Goal: Transaction & Acquisition: Purchase product/service

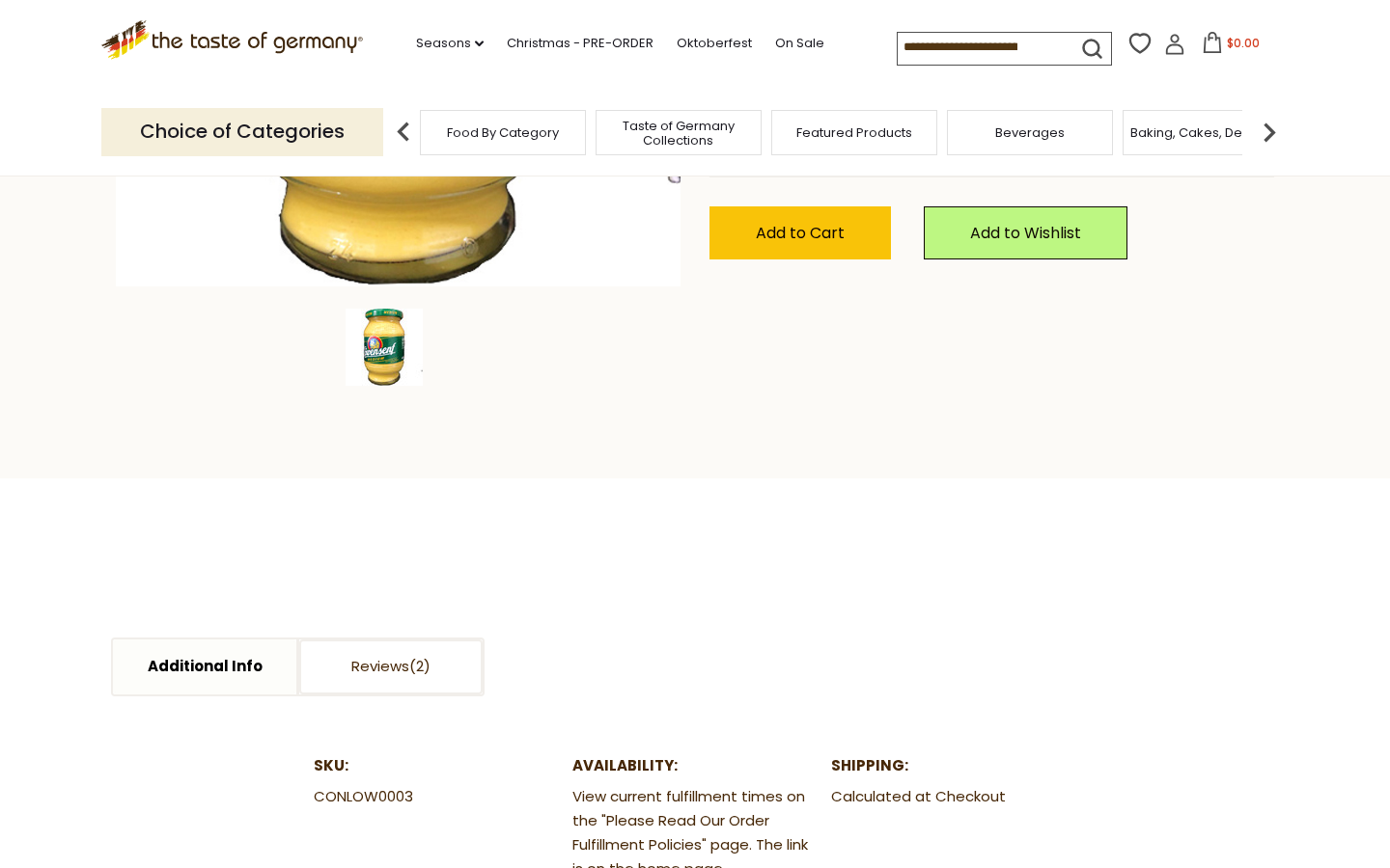
scroll to position [551, 0]
click at [837, 234] on span "Add to Cart" at bounding box center [800, 233] width 89 height 22
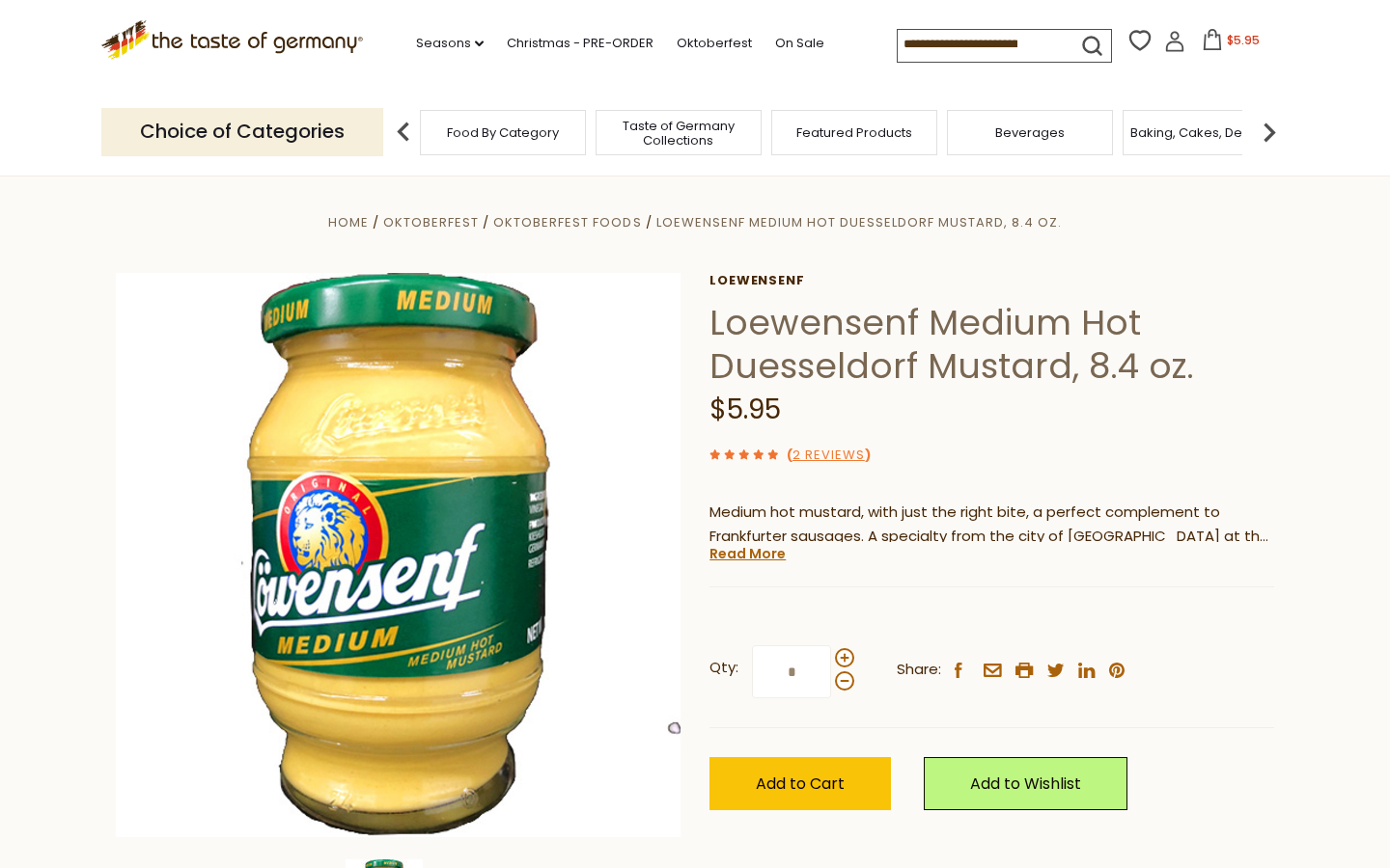
scroll to position [0, 0]
click at [542, 225] on span "Oktoberfest Foods" at bounding box center [567, 222] width 148 height 18
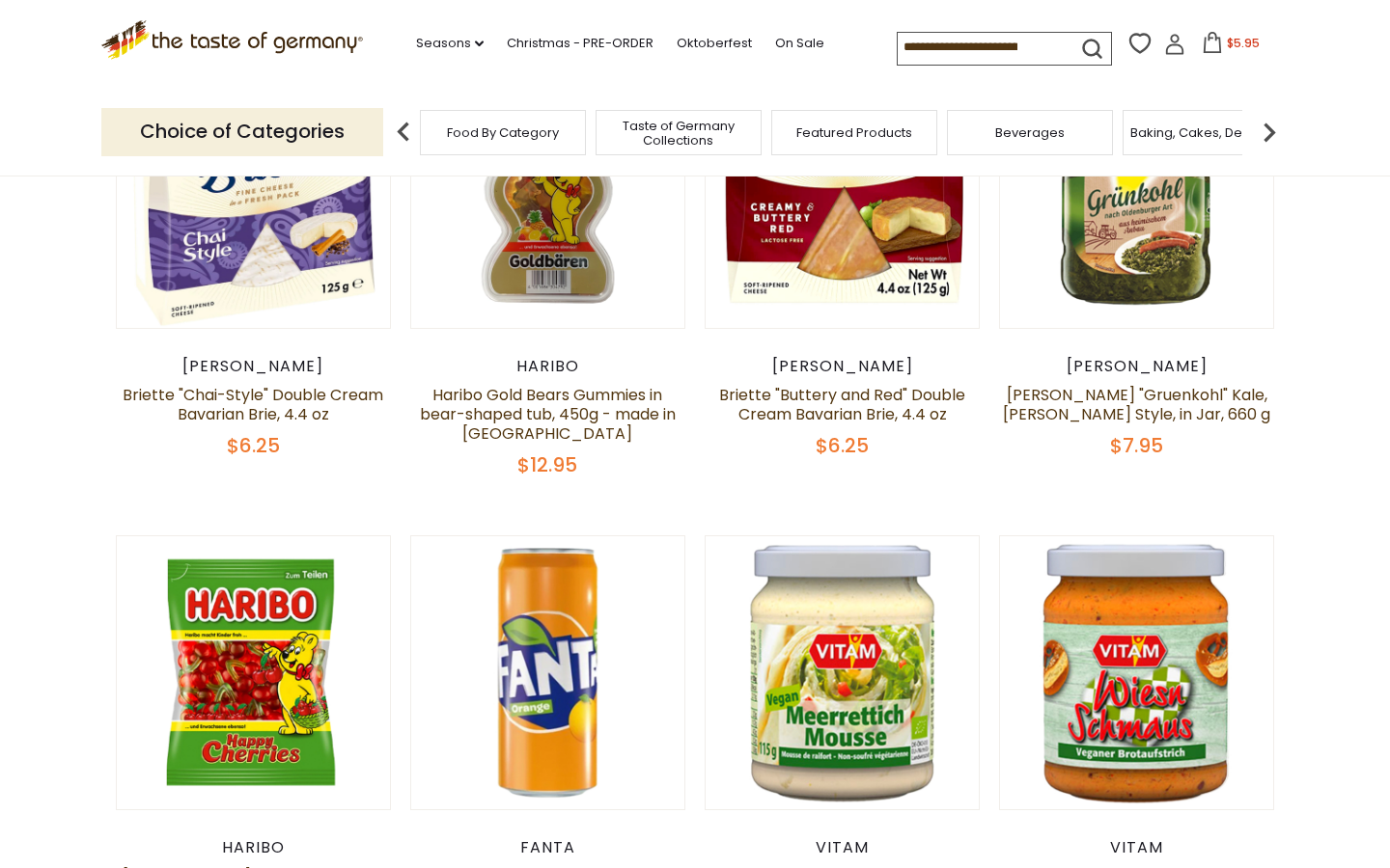
scroll to position [824, 0]
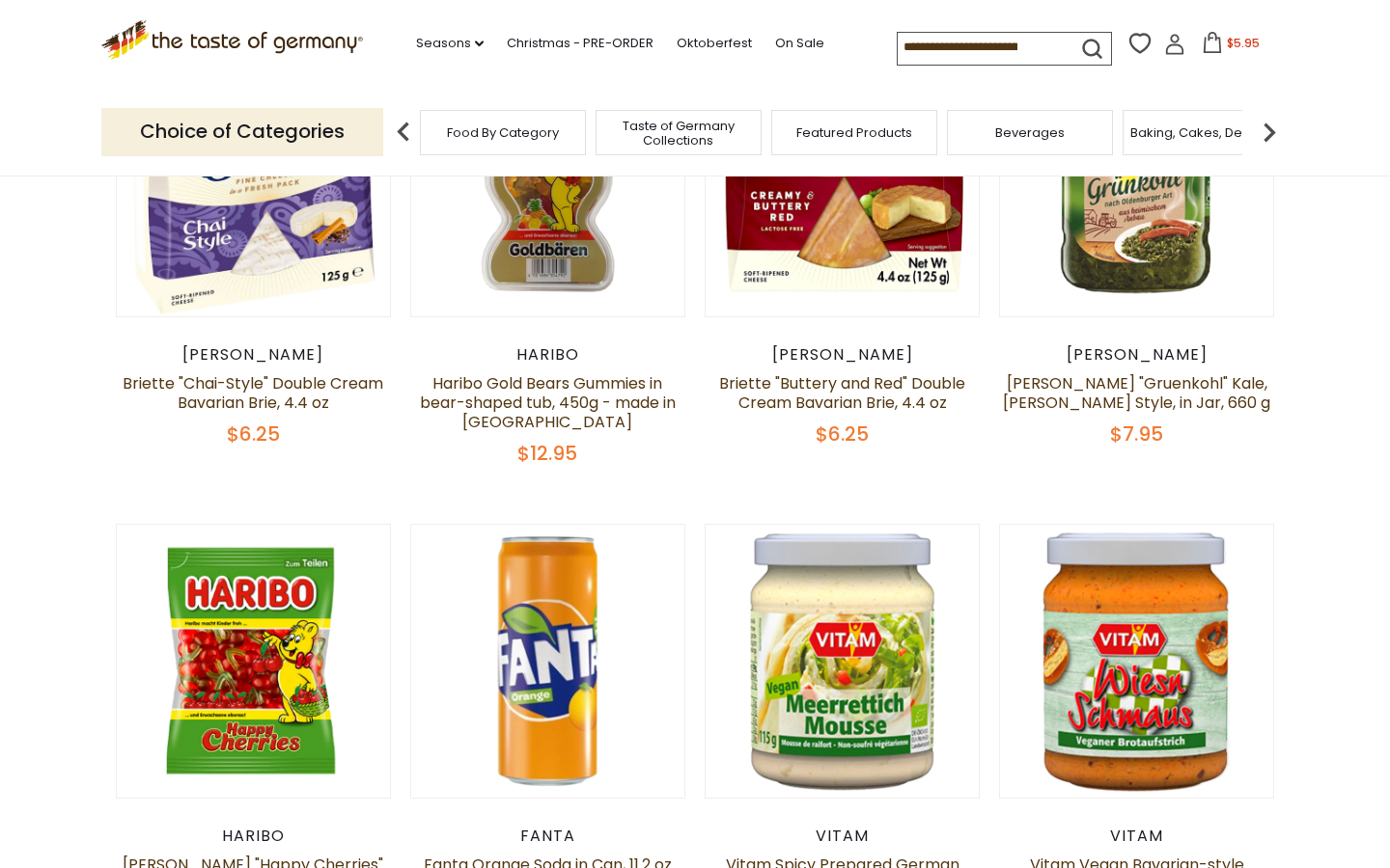
drag, startPoint x: 83, startPoint y: 486, endPoint x: 83, endPoint y: 475, distance: 11.0
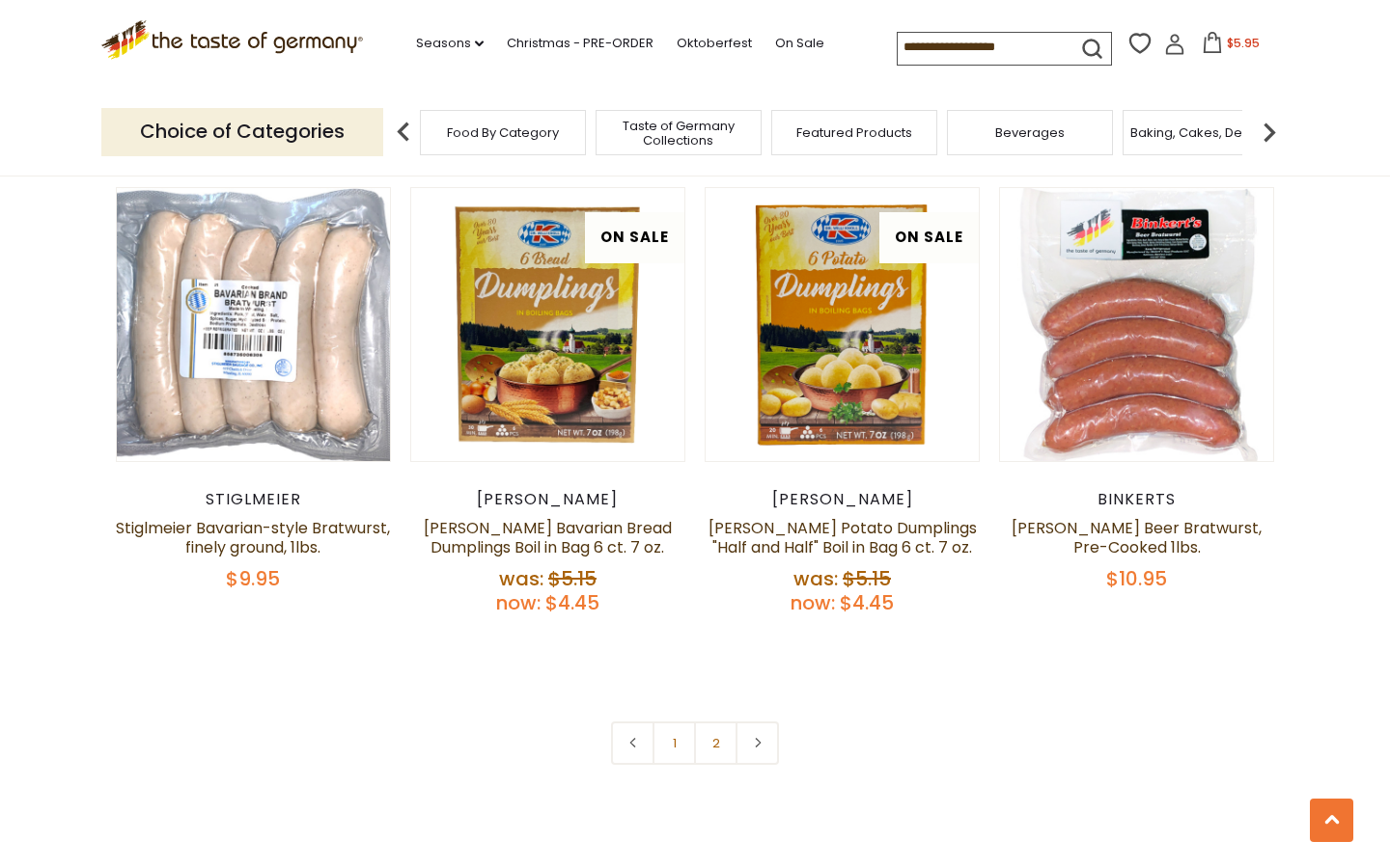
scroll to position [4053, 0]
click at [722, 722] on link "2" at bounding box center [716, 743] width 43 height 43
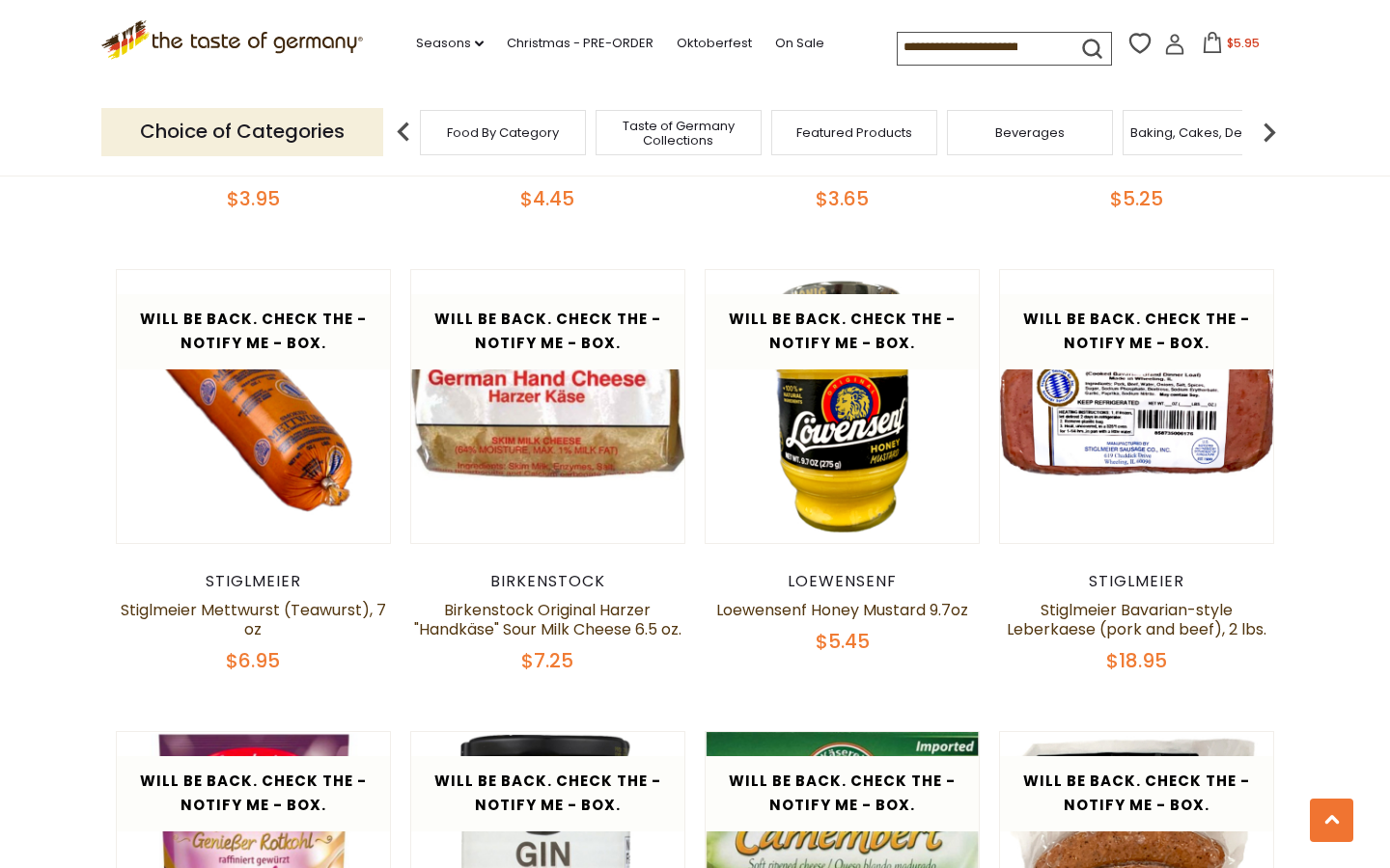
scroll to position [1507, 0]
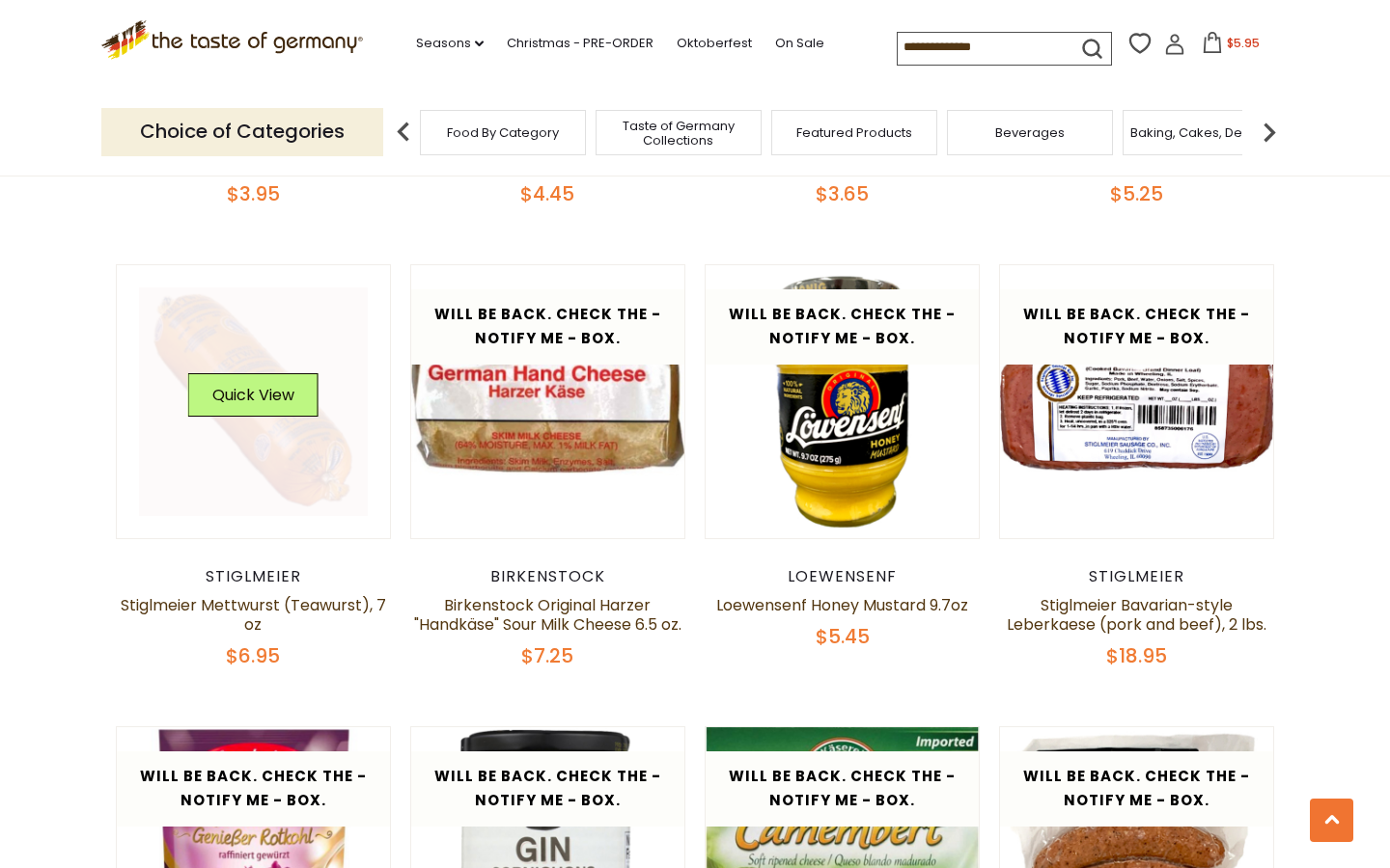
click at [296, 474] on link at bounding box center [254, 403] width 230 height 230
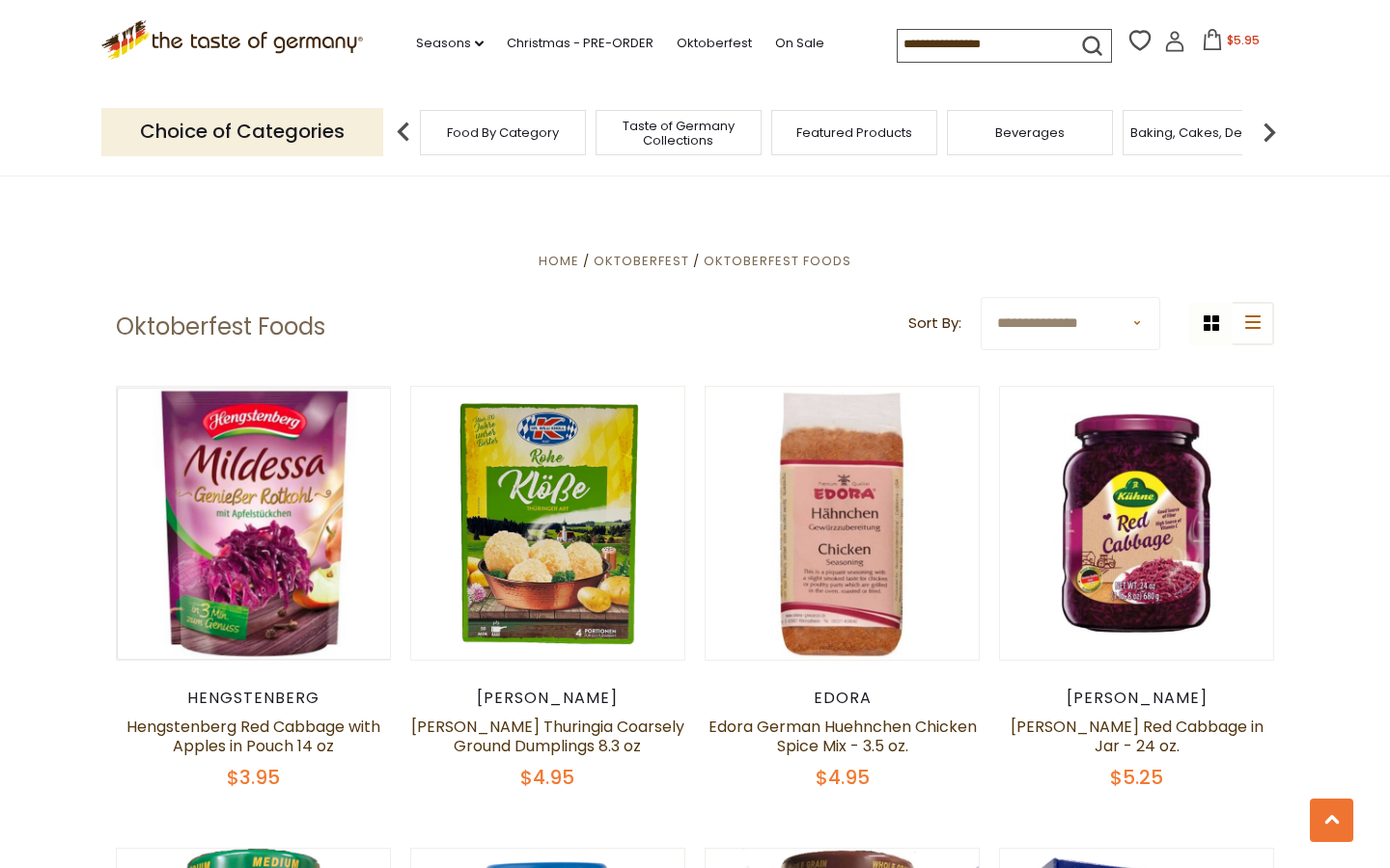
scroll to position [1507, 0]
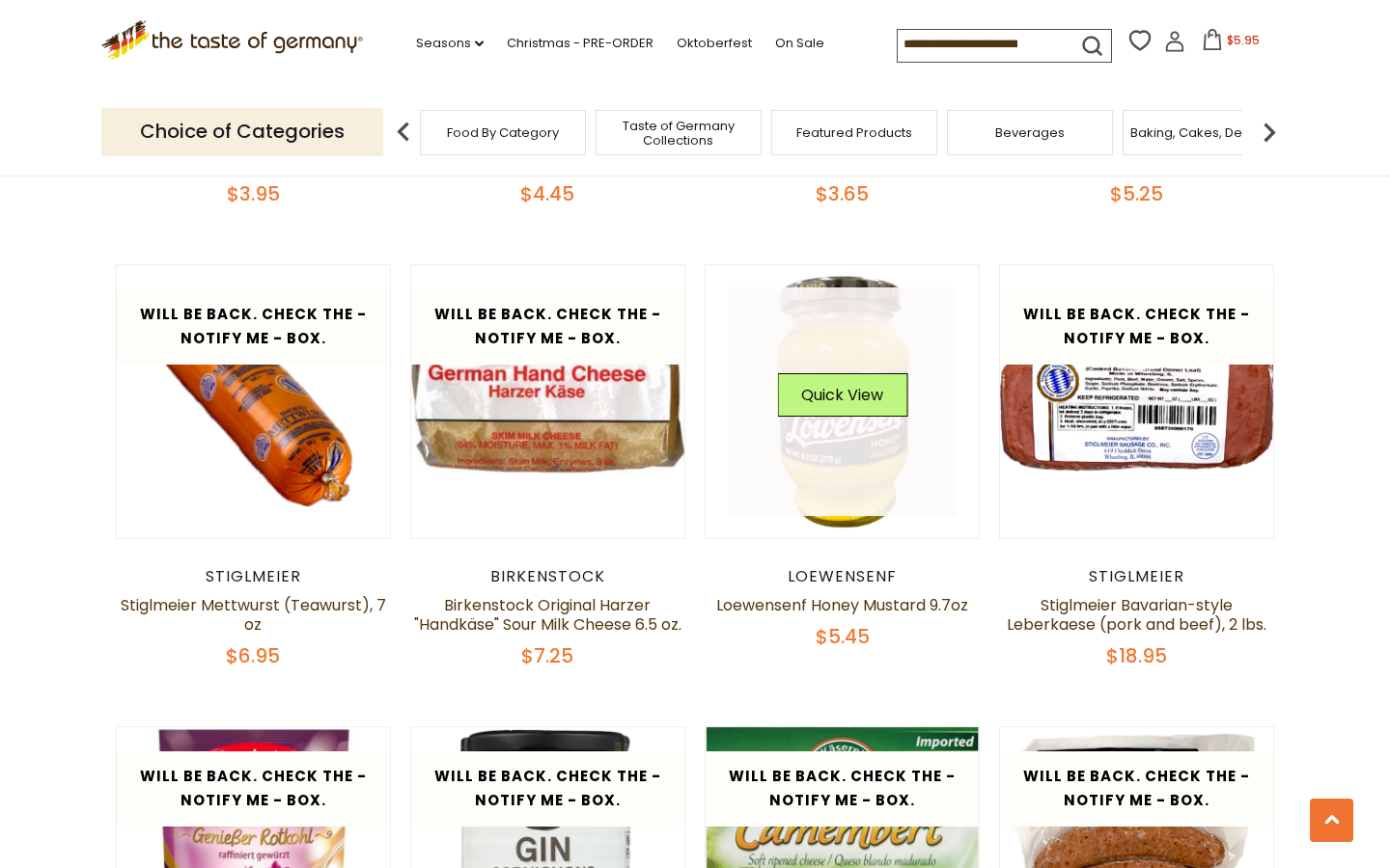
click at [840, 449] on link at bounding box center [842, 403] width 230 height 230
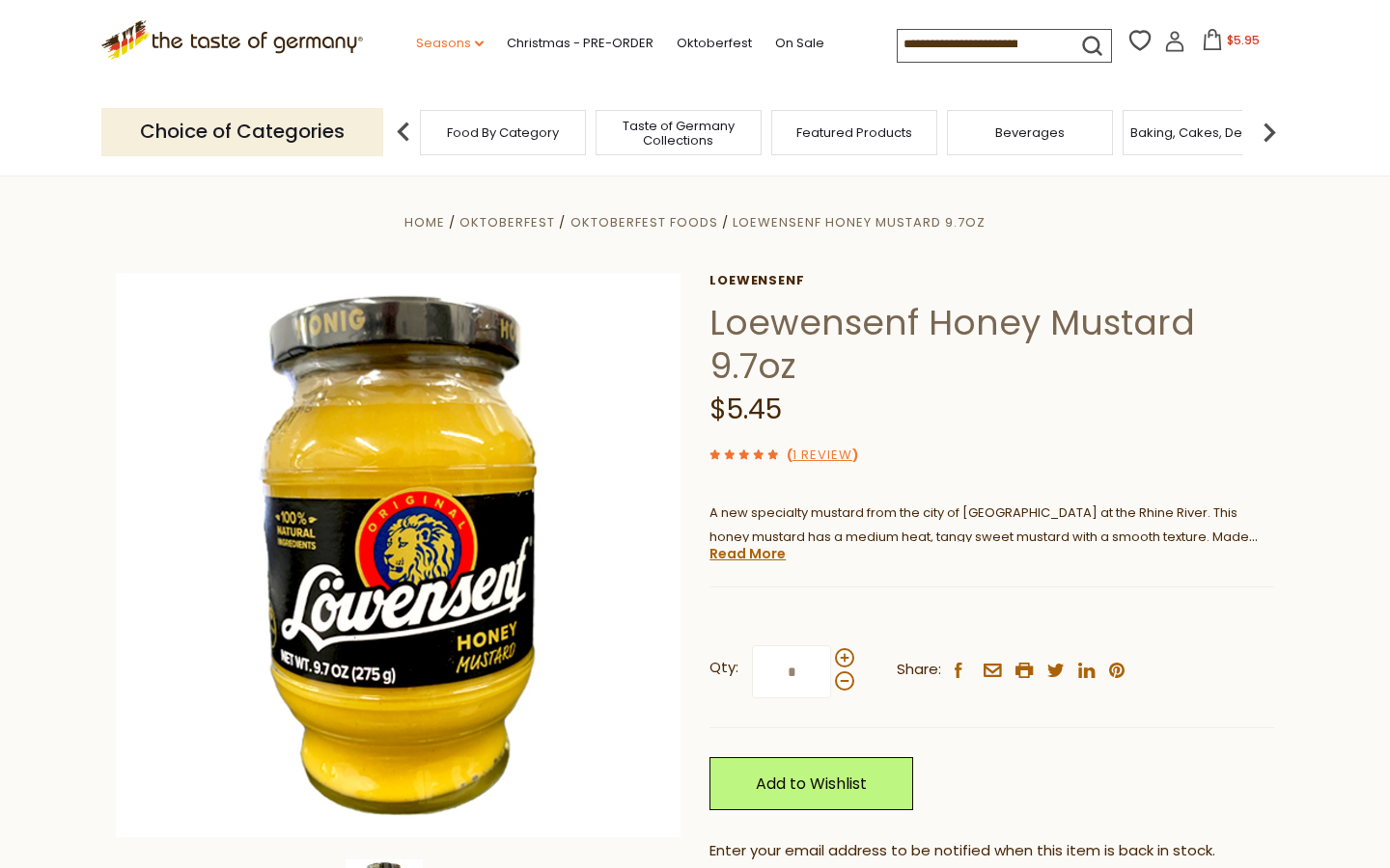
click at [416, 43] on link "Seasons dropdown_arrow" at bounding box center [450, 43] width 68 height 21
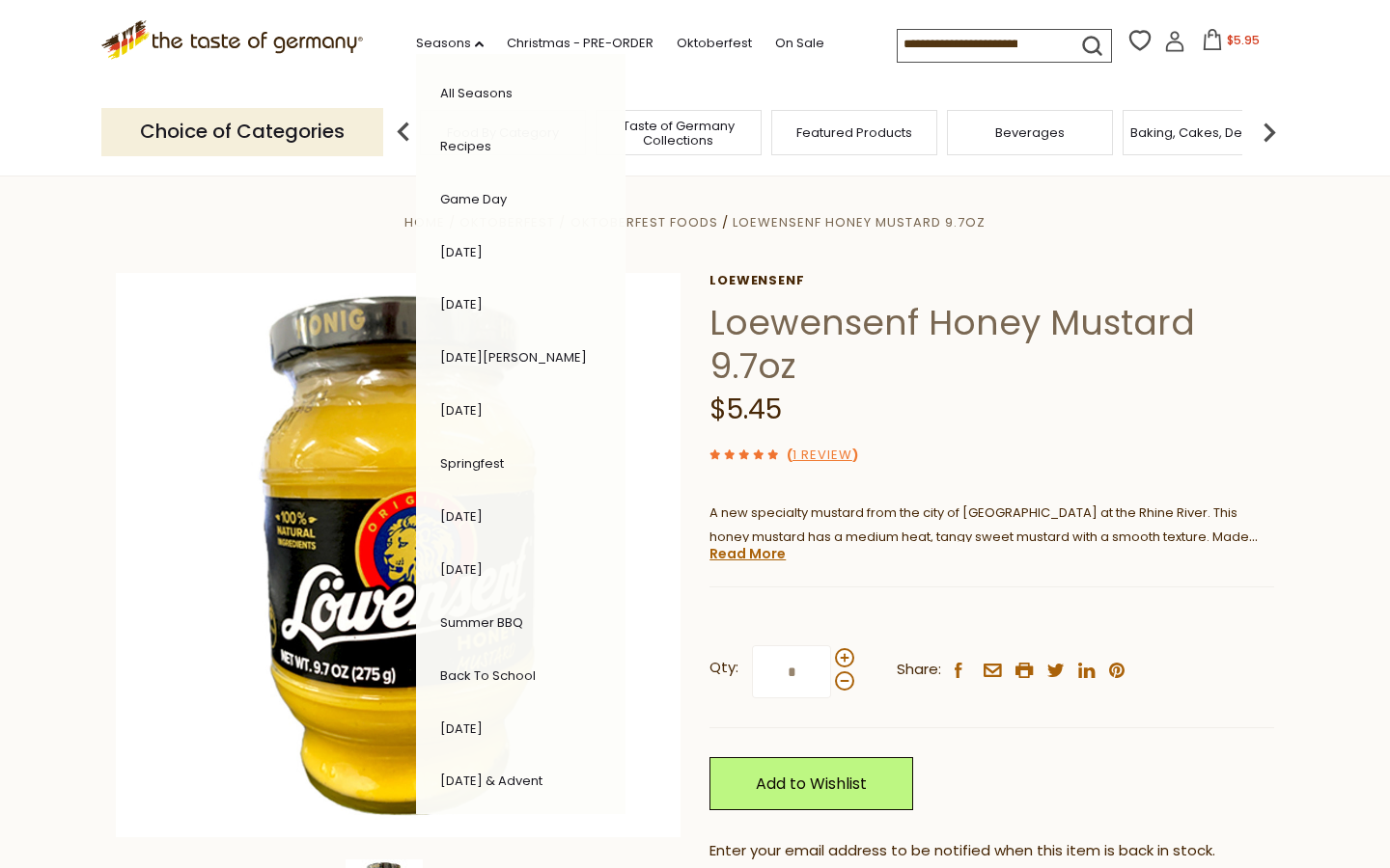
click at [440, 190] on link "Game Day" at bounding box center [473, 199] width 67 height 18
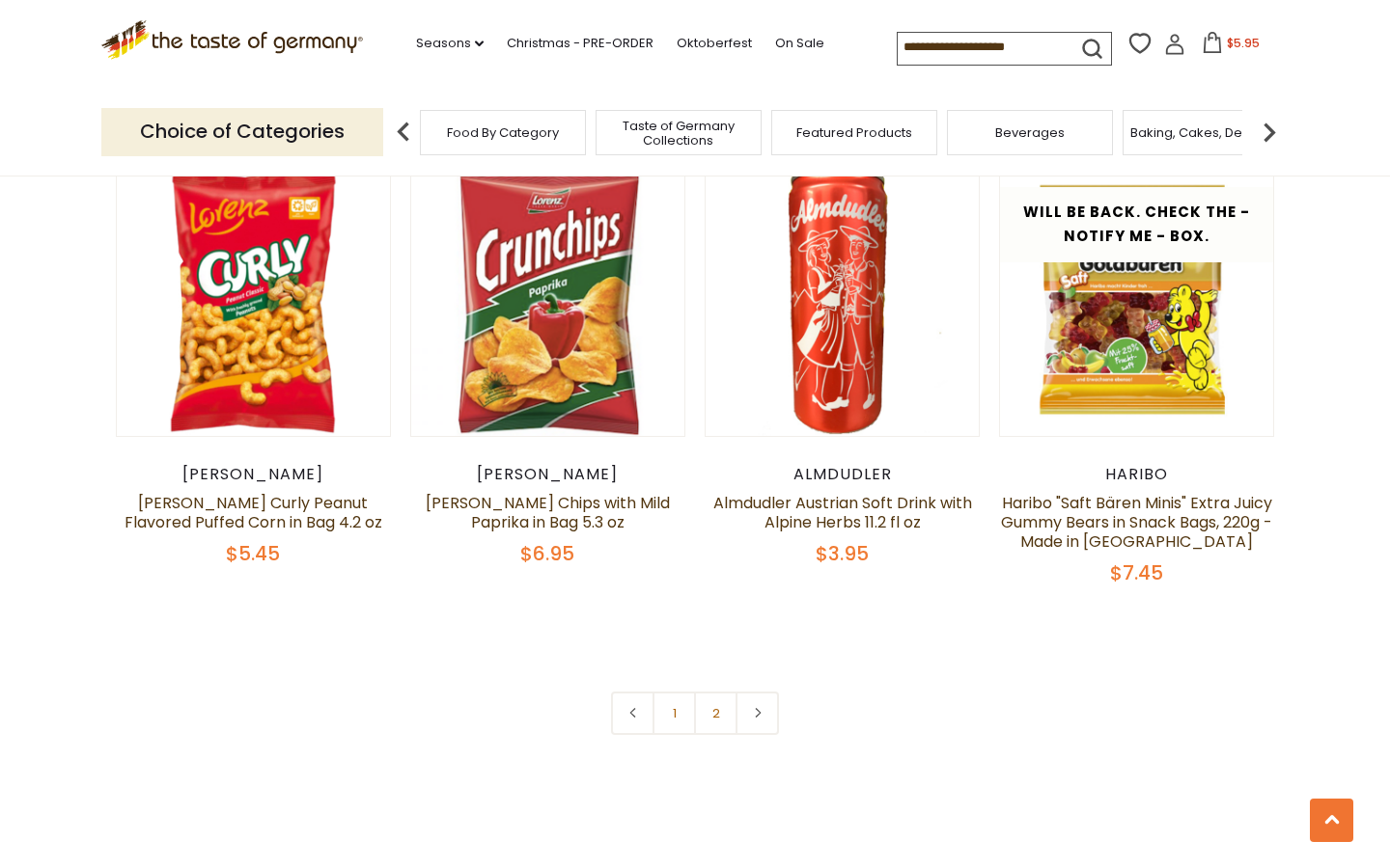
scroll to position [4113, 0]
click at [756, 708] on use at bounding box center [757, 713] width 6 height 10
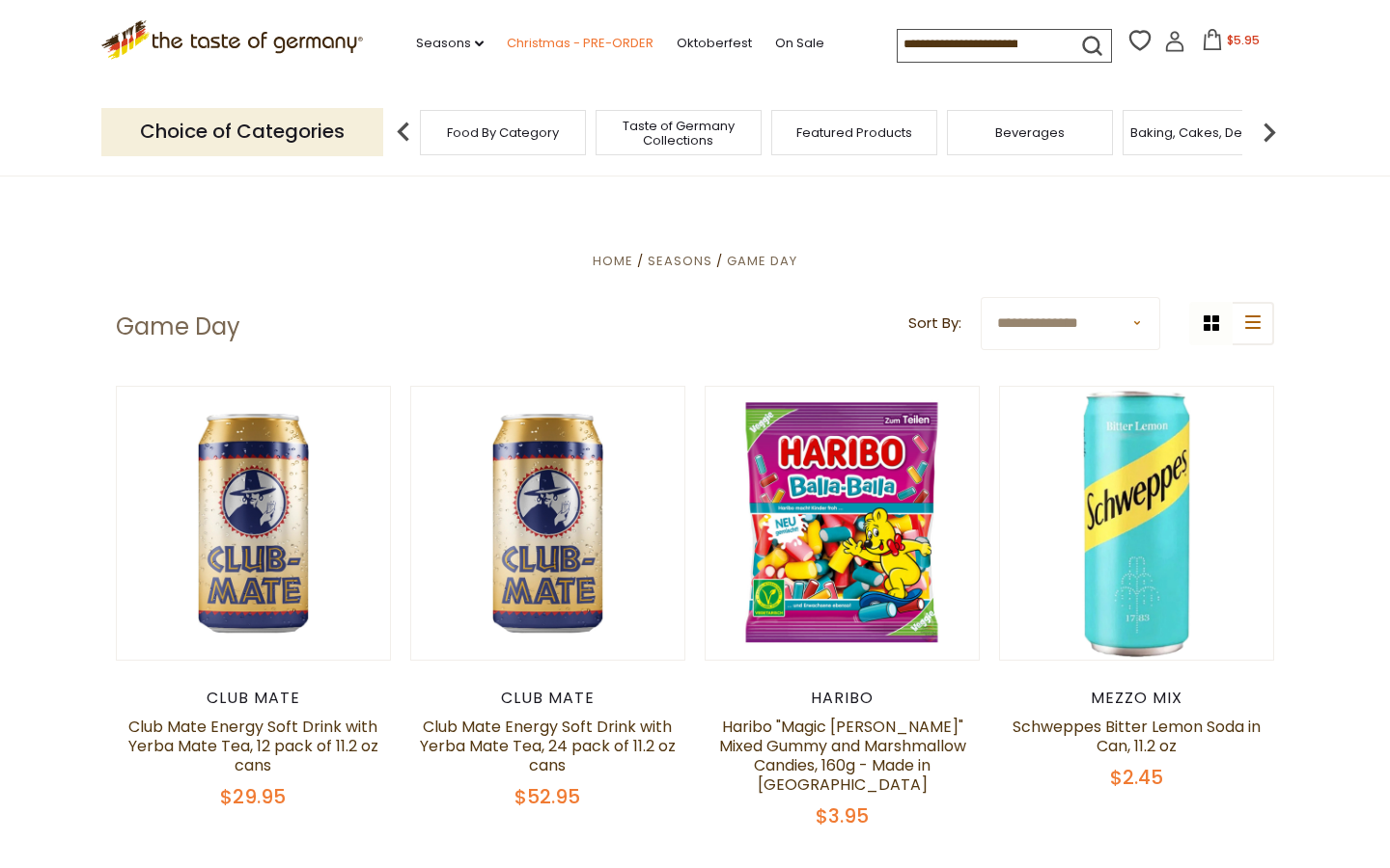
click at [507, 41] on link "Christmas - PRE-ORDER" at bounding box center [581, 43] width 147 height 21
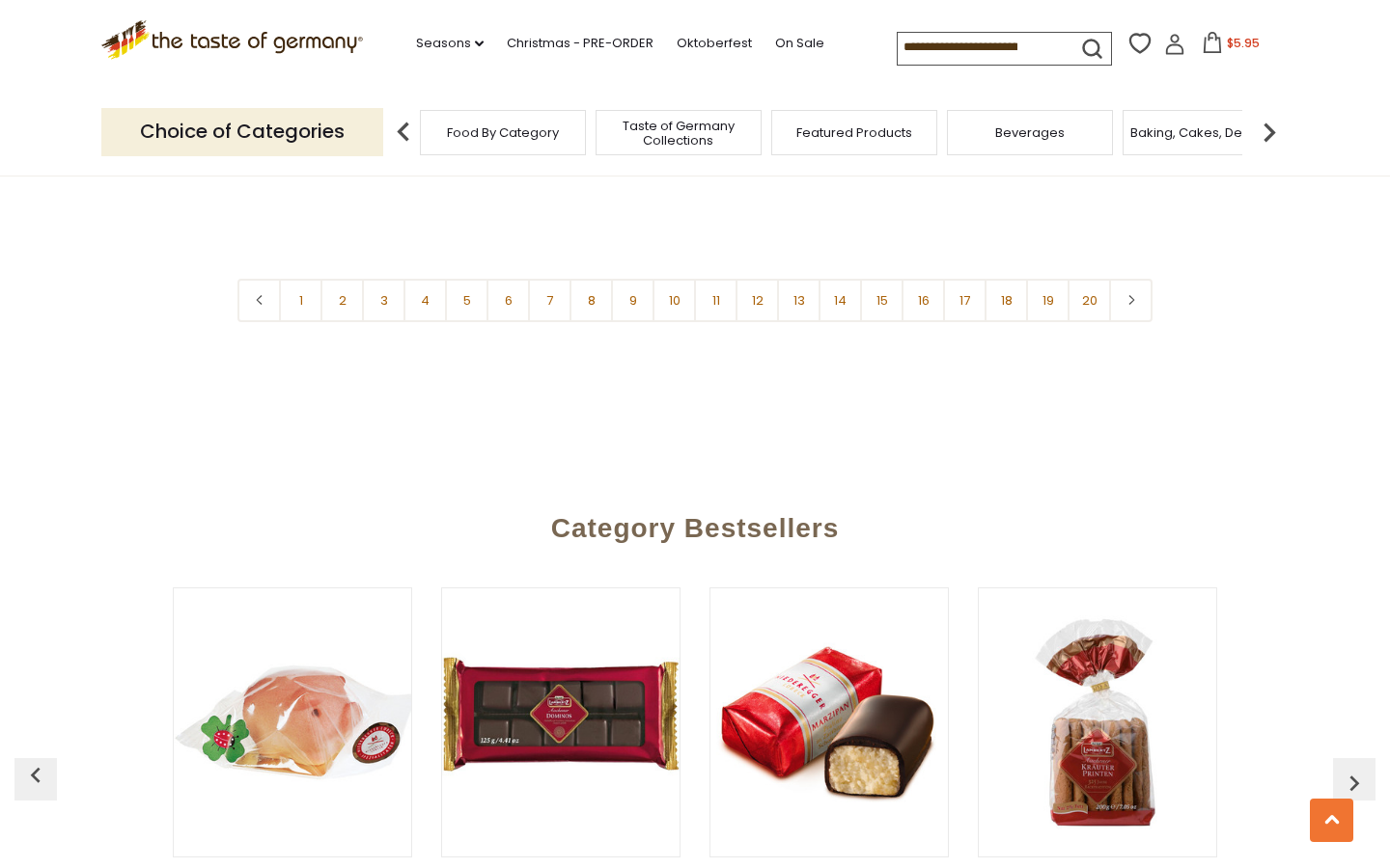
scroll to position [4819, 0]
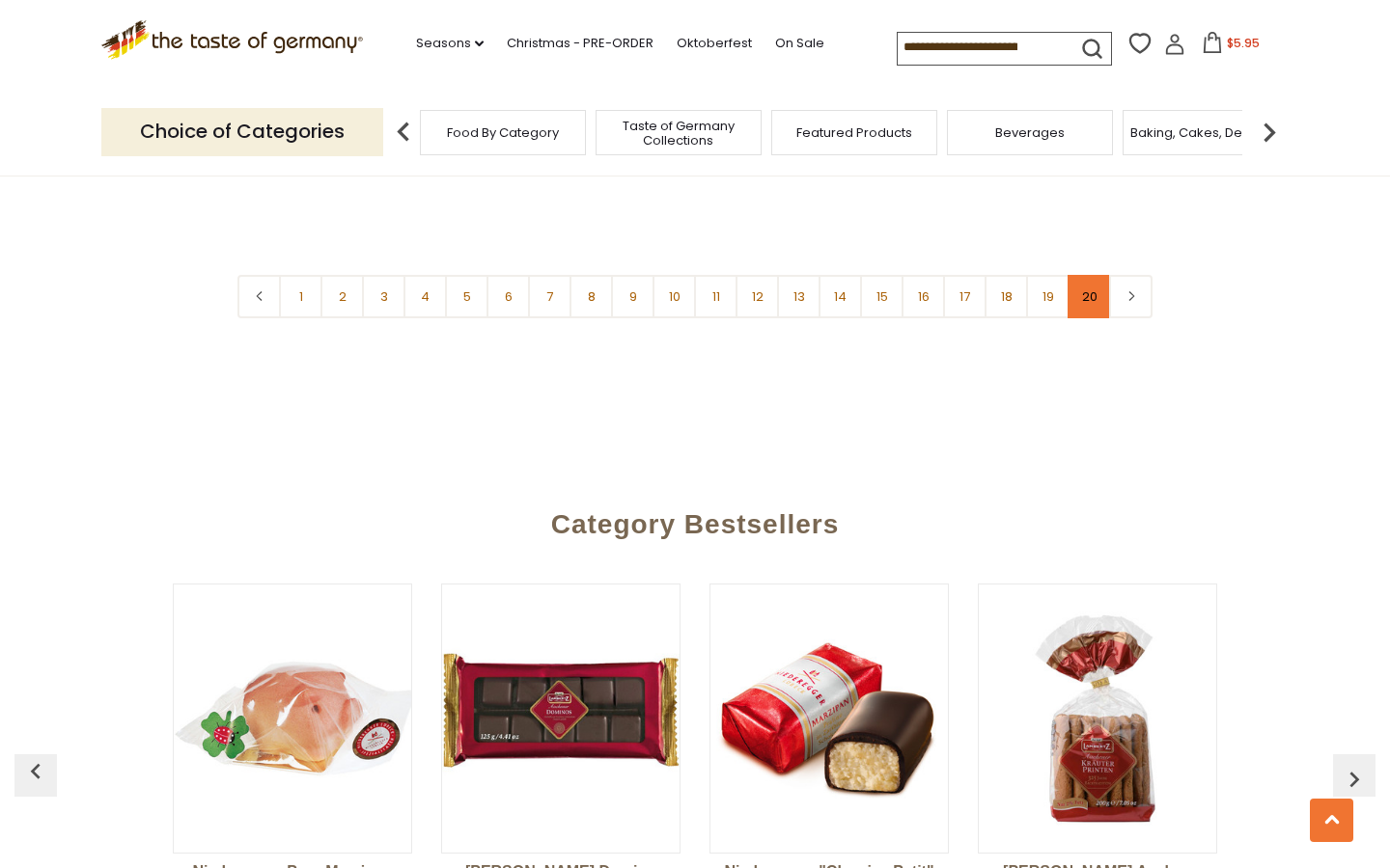
click at [1079, 275] on link "20" at bounding box center [1089, 296] width 43 height 43
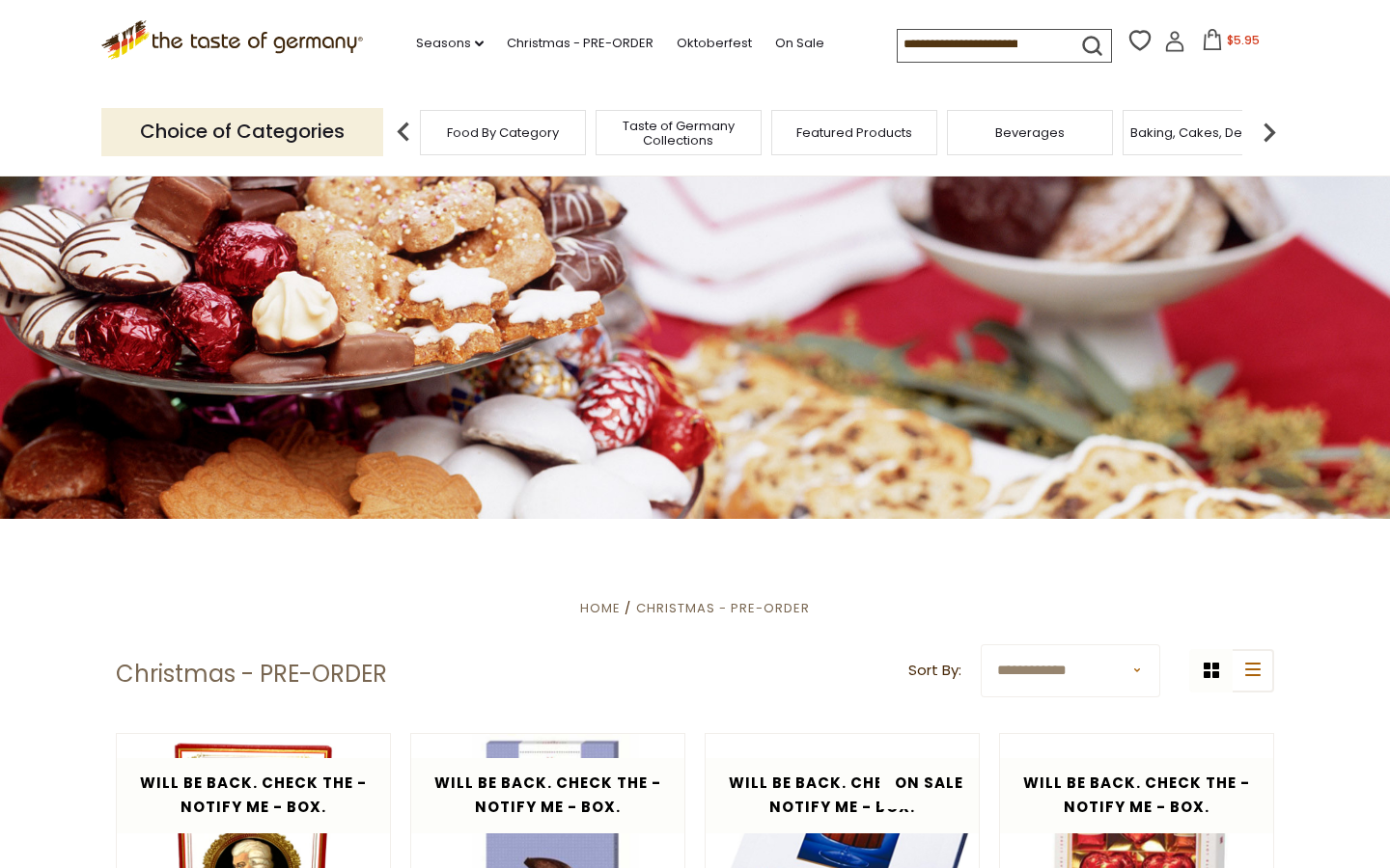
scroll to position [0, 0]
click at [694, 132] on span "Taste of Germany Collections" at bounding box center [679, 133] width 155 height 29
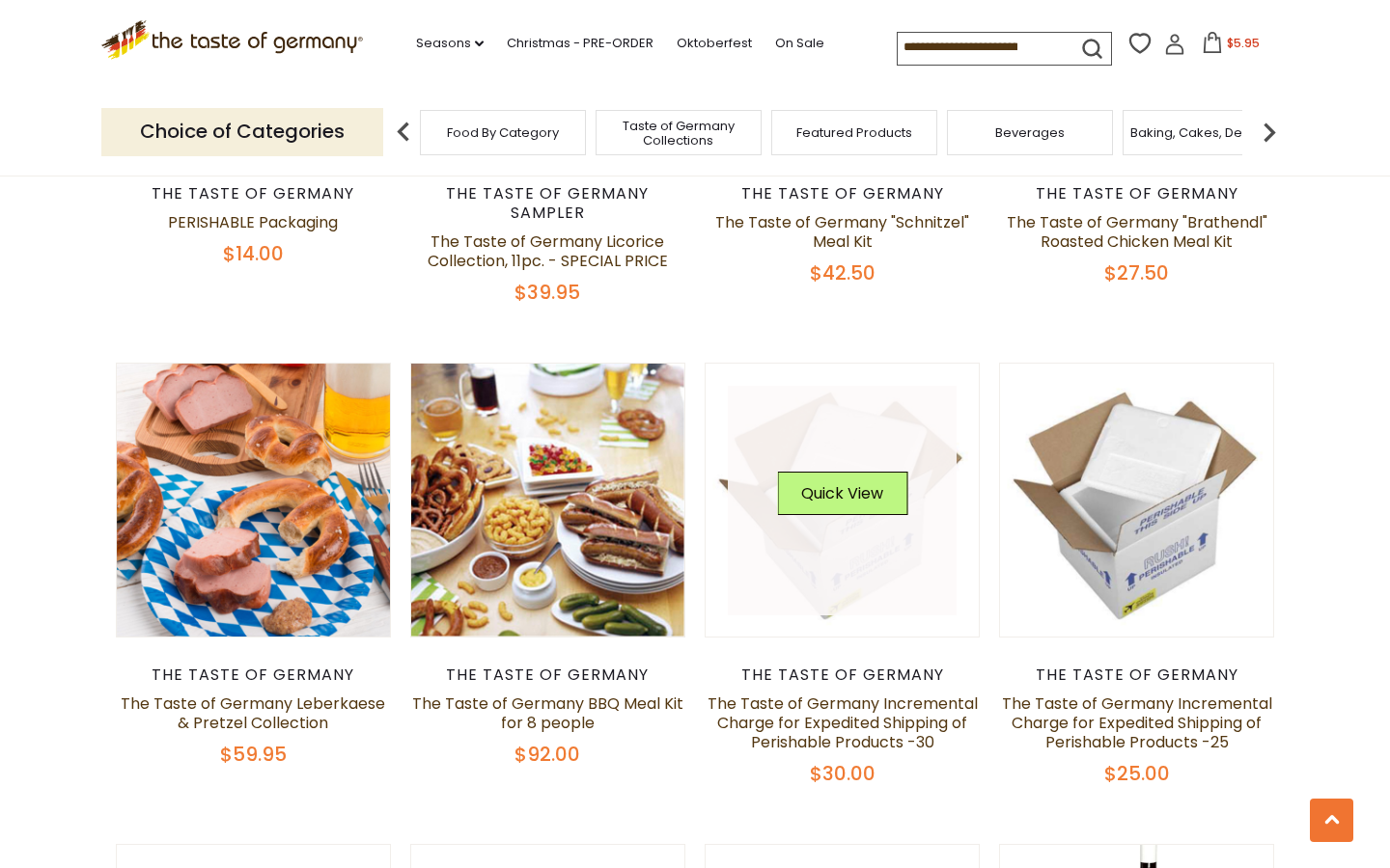
scroll to position [966, 0]
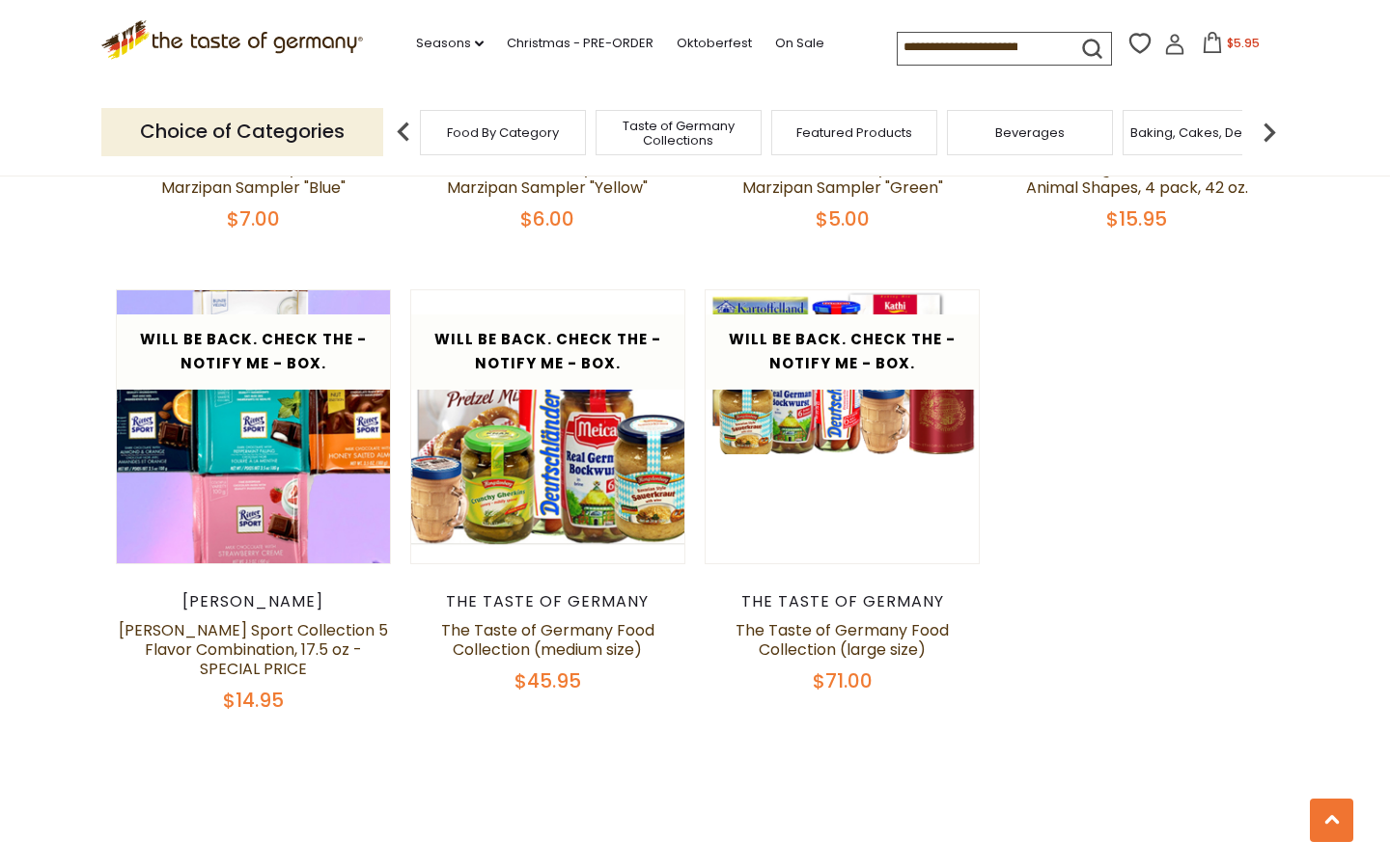
scroll to position [3603, 0]
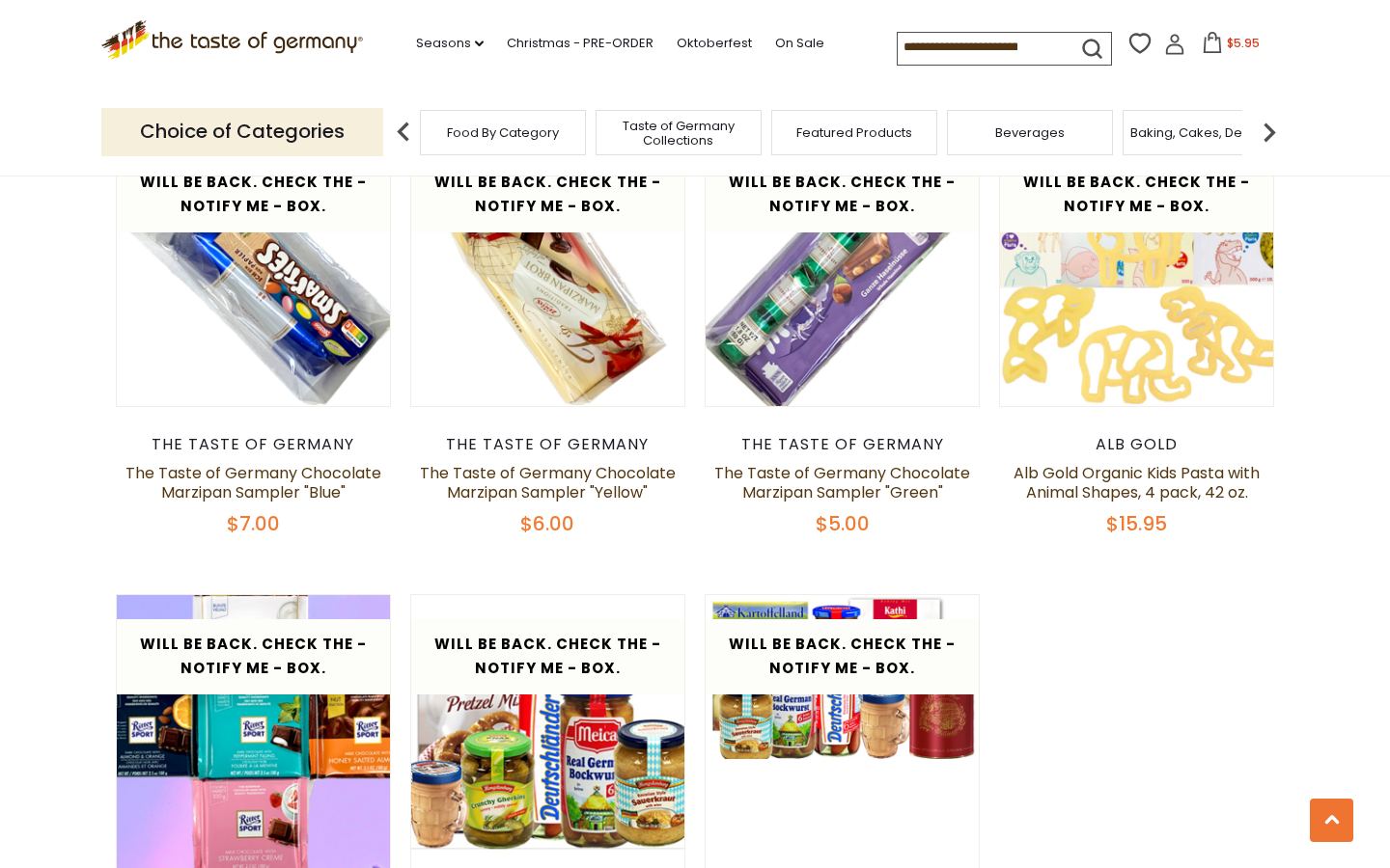
click at [897, 43] on input at bounding box center [979, 46] width 163 height 27
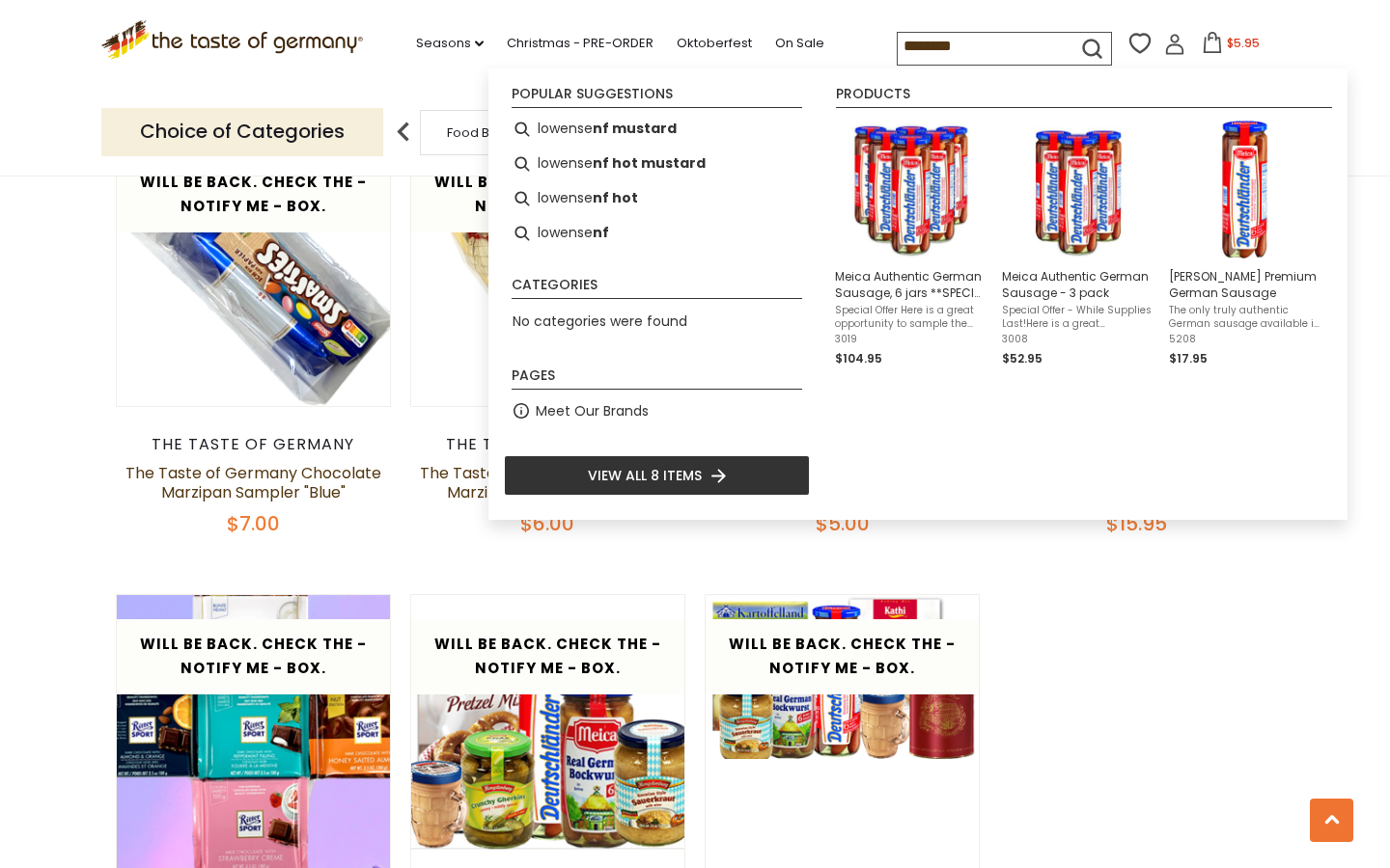
type input "*********"
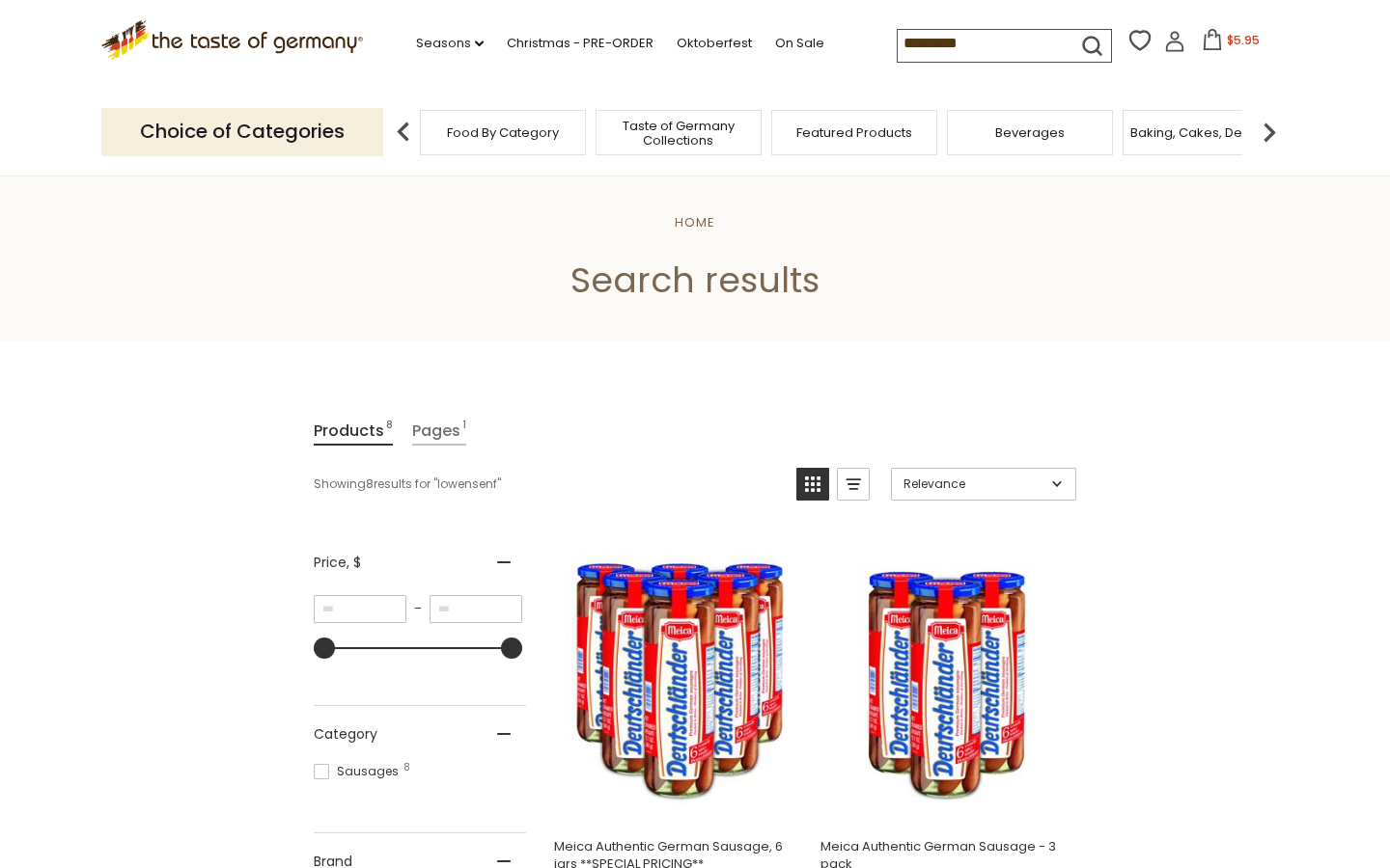
click at [922, 45] on input "*********" at bounding box center [979, 43] width 163 height 27
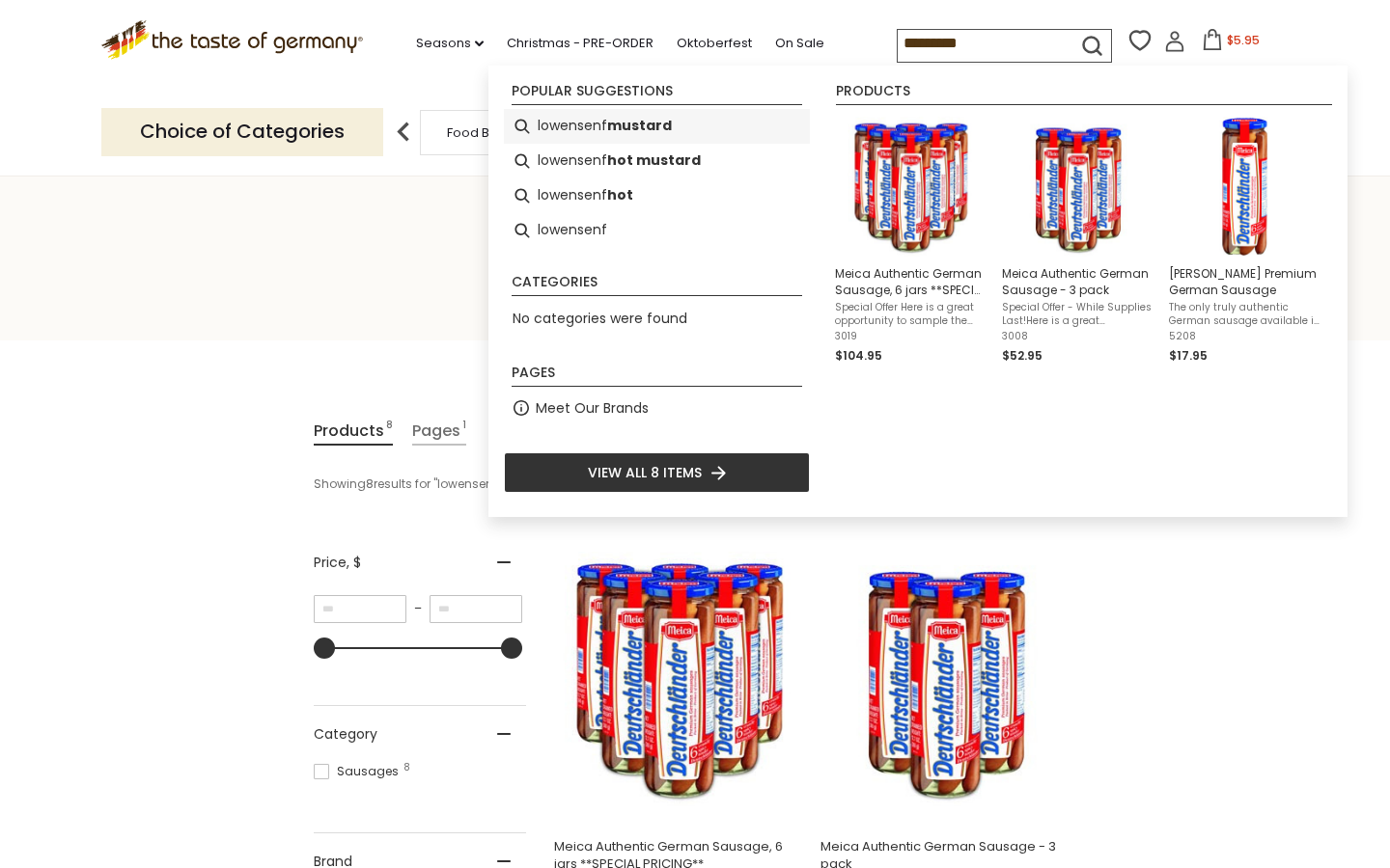
click at [641, 128] on b "mustard" at bounding box center [639, 126] width 65 height 22
type input "**********"
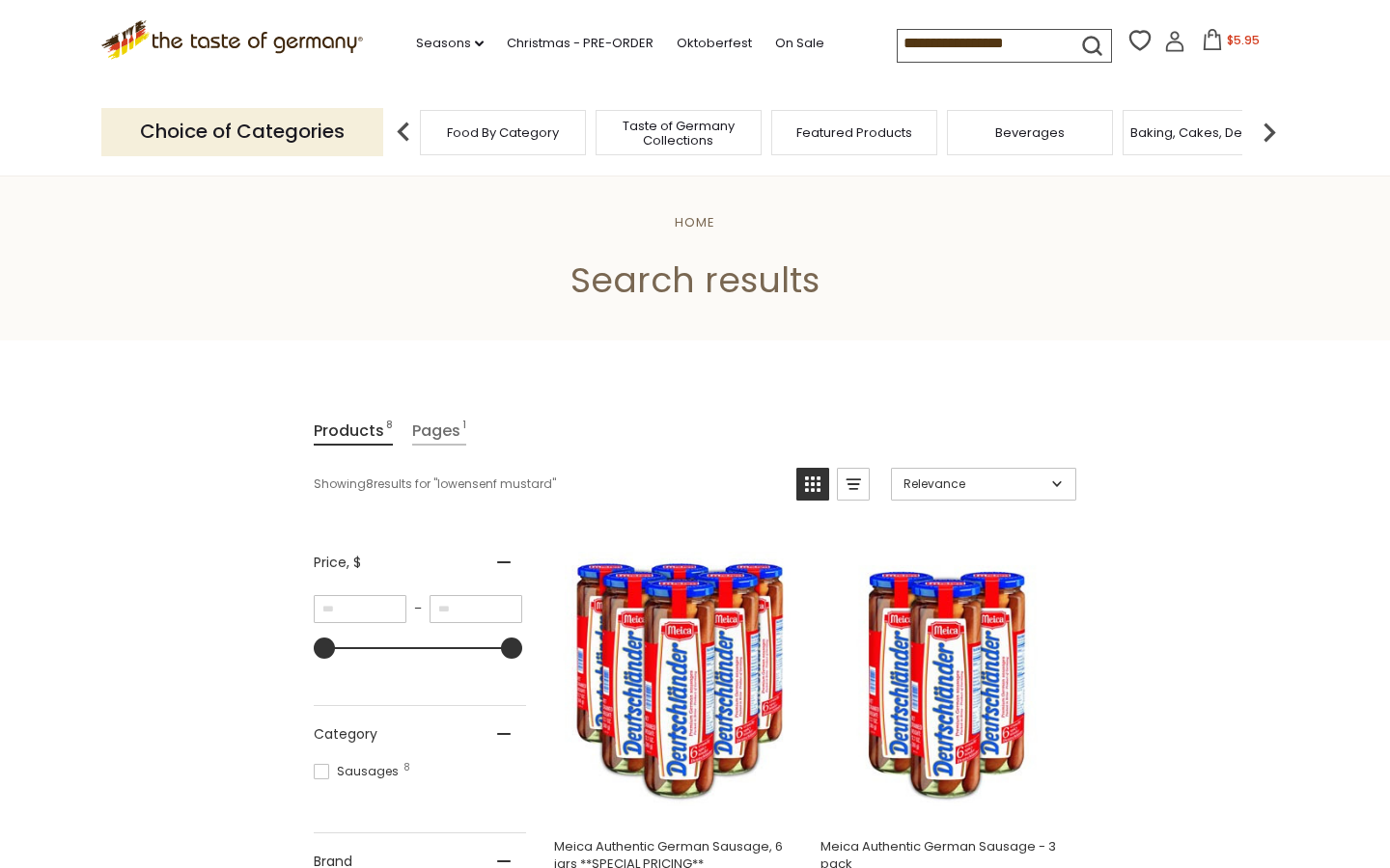
click at [899, 38] on input "**********" at bounding box center [979, 43] width 163 height 27
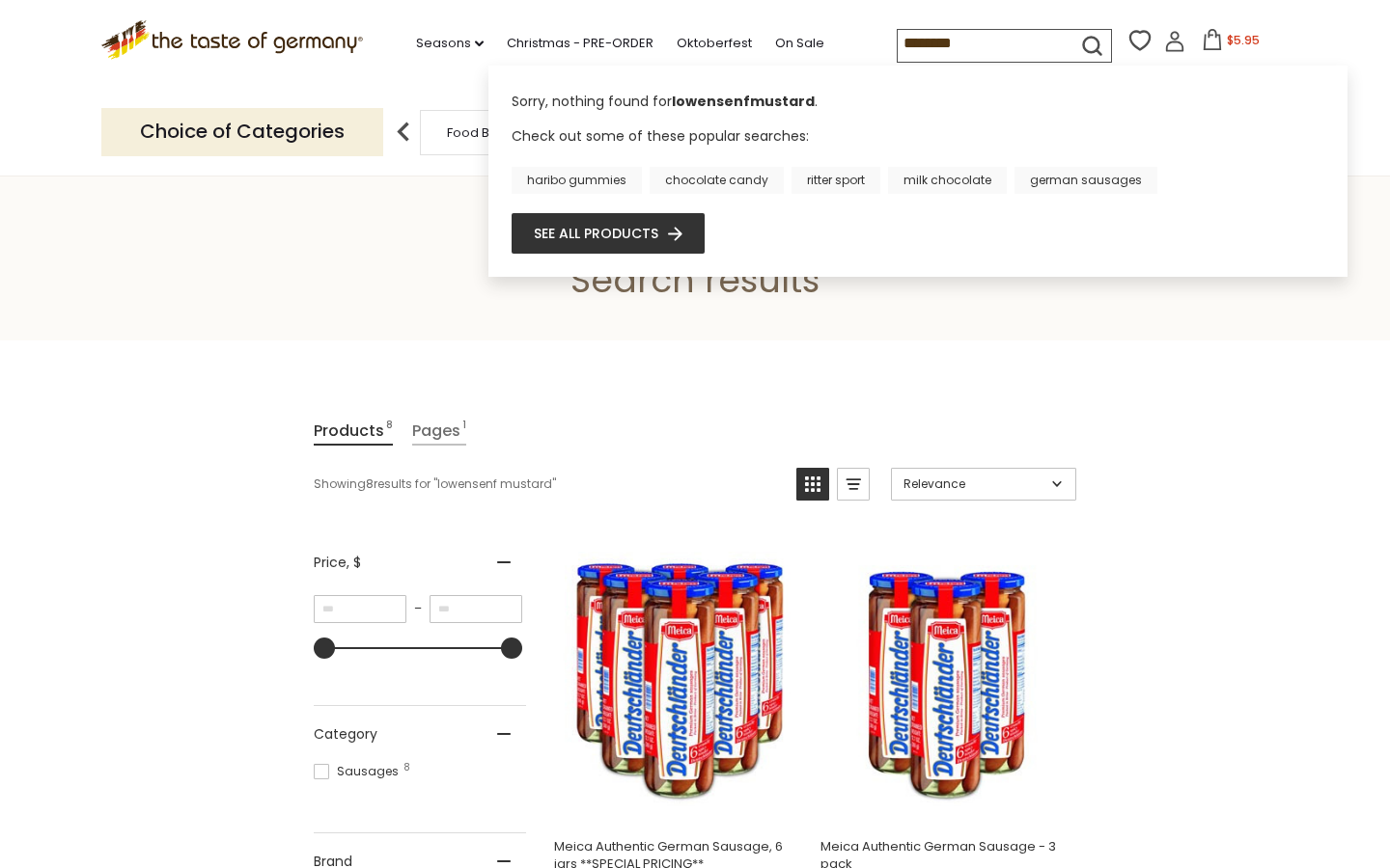
type input "*******"
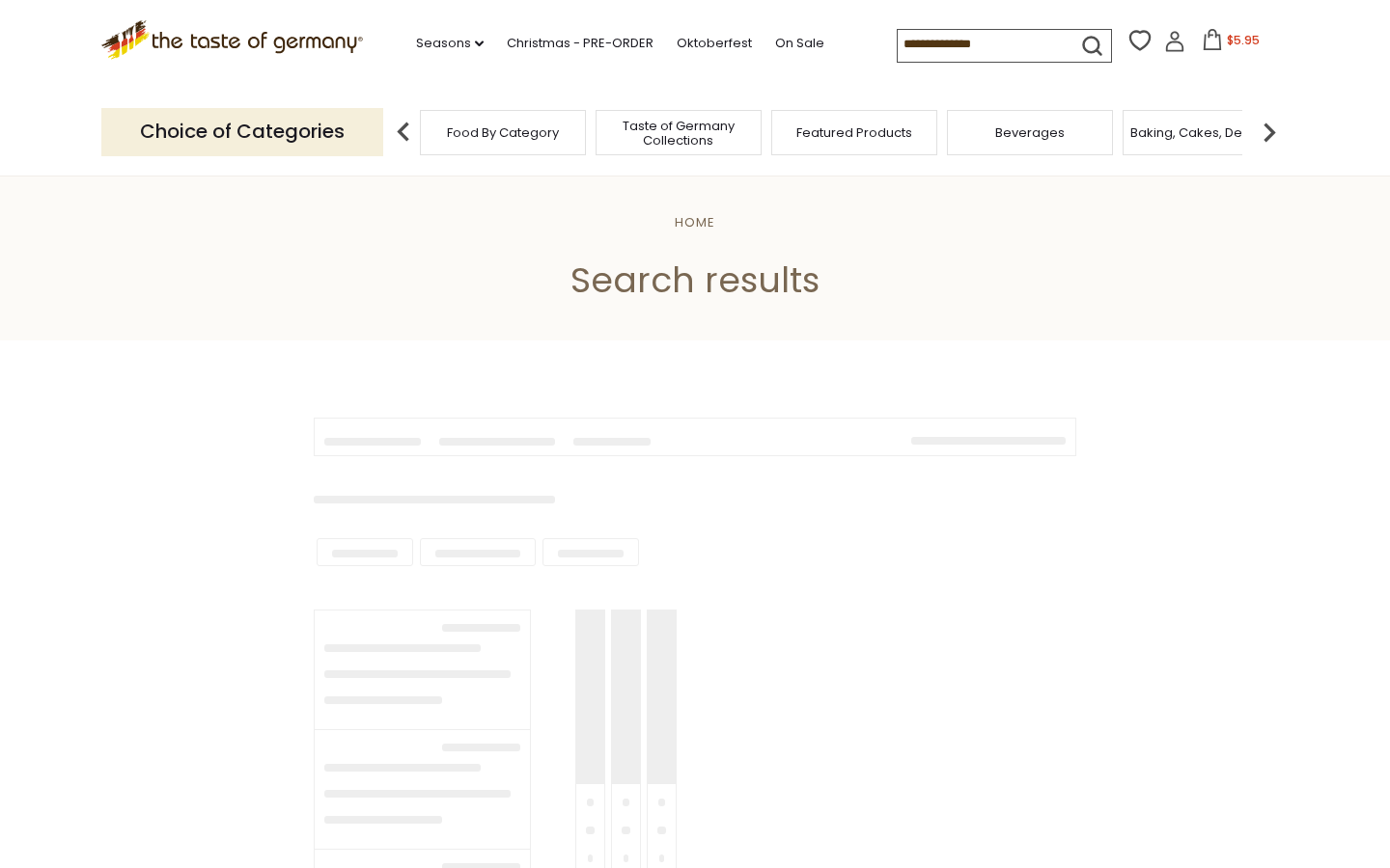
type input "*******"
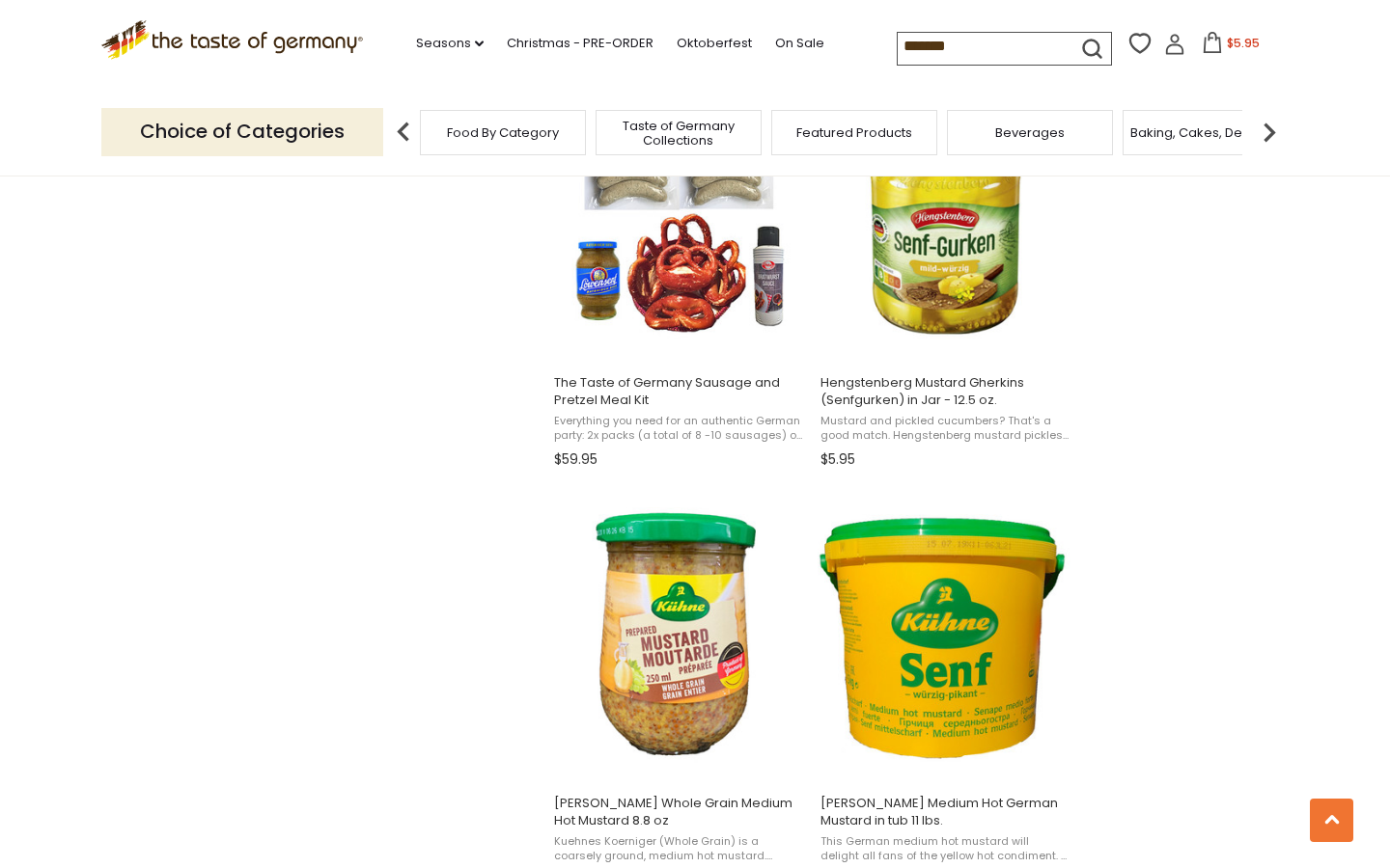
scroll to position [1699, 0]
